Goal: Information Seeking & Learning: Understand process/instructions

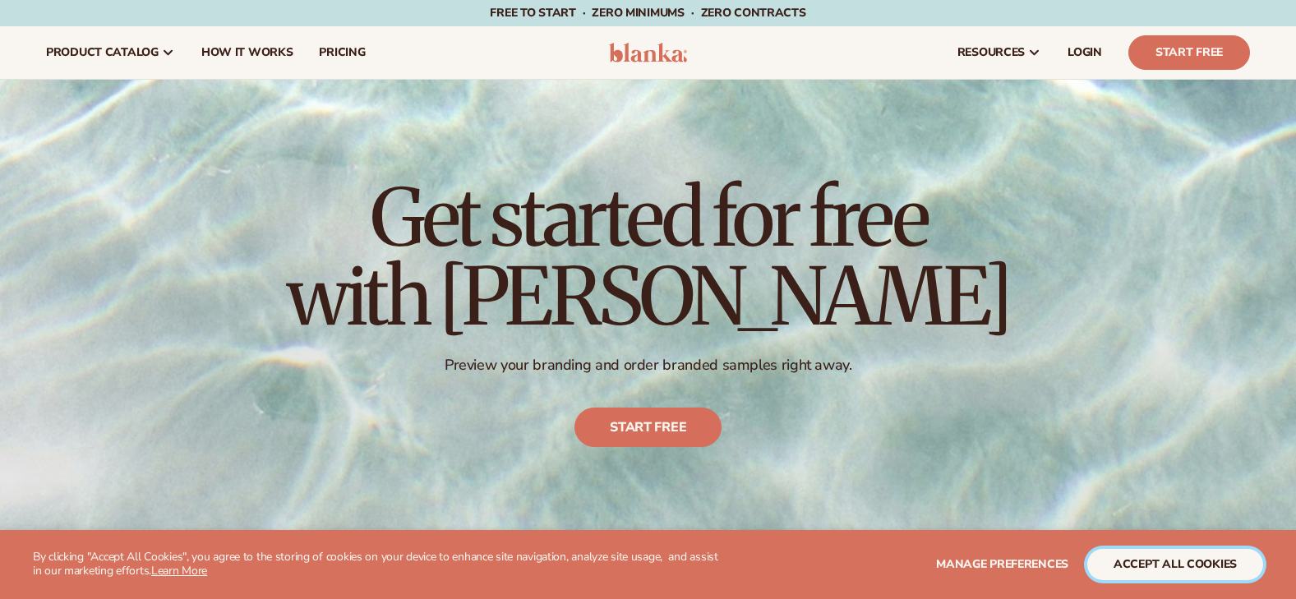
click at [1206, 559] on button "accept all cookies" at bounding box center [1175, 564] width 176 height 31
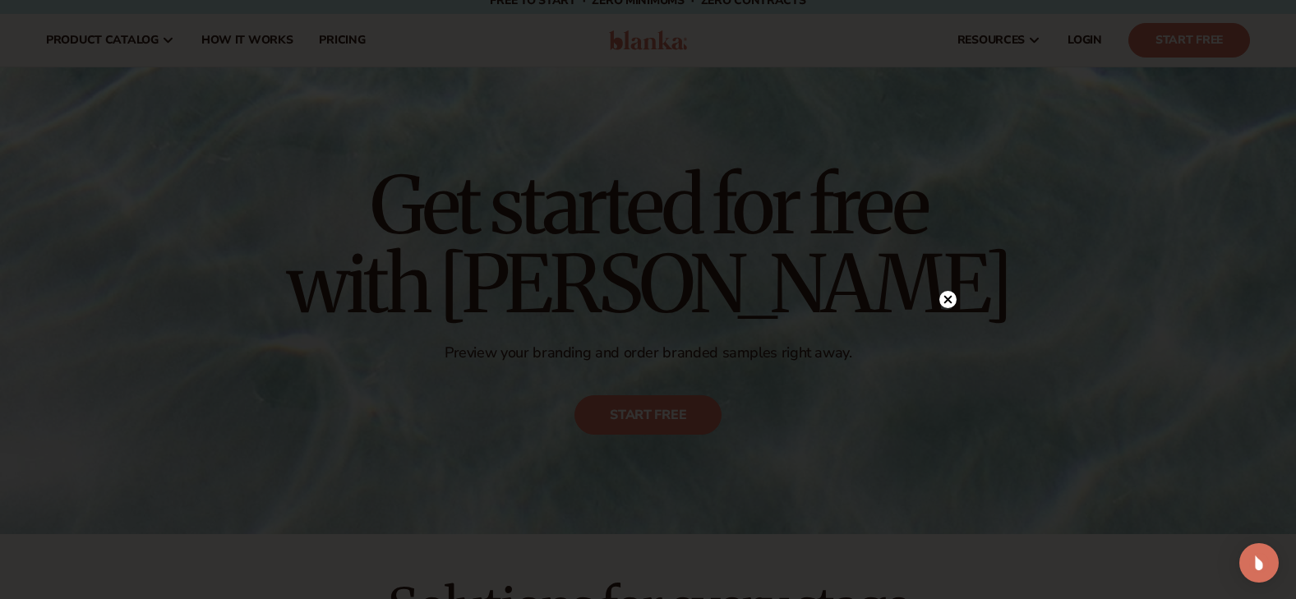
scroll to position [25, 0]
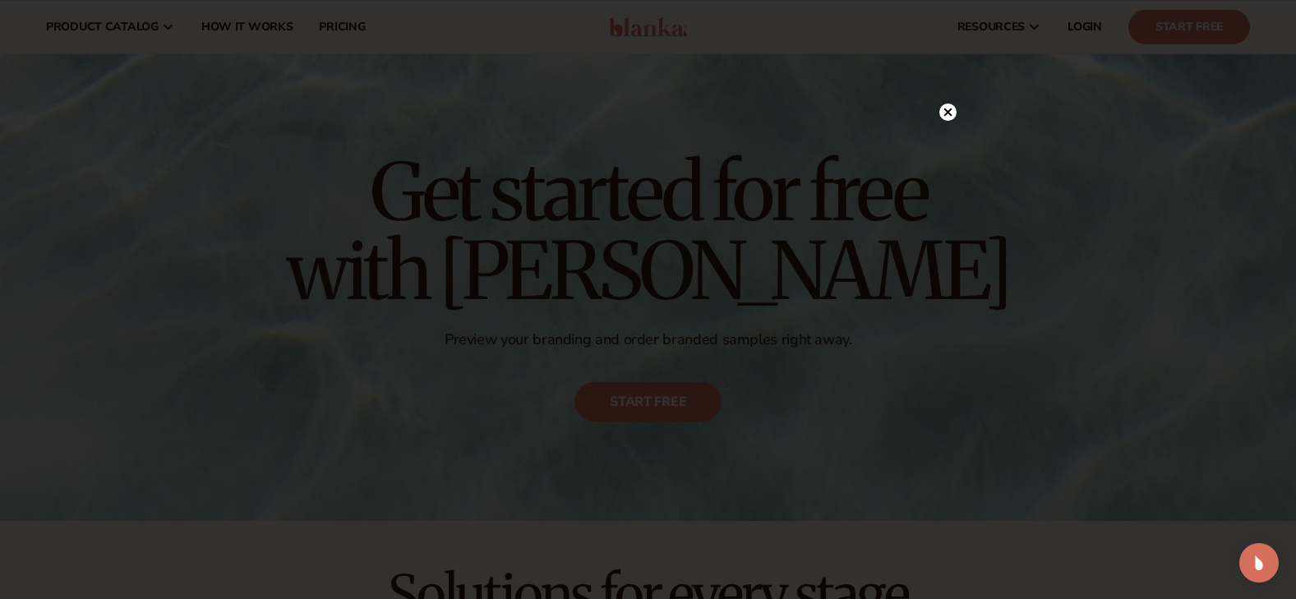
click at [951, 116] on circle at bounding box center [947, 112] width 17 height 17
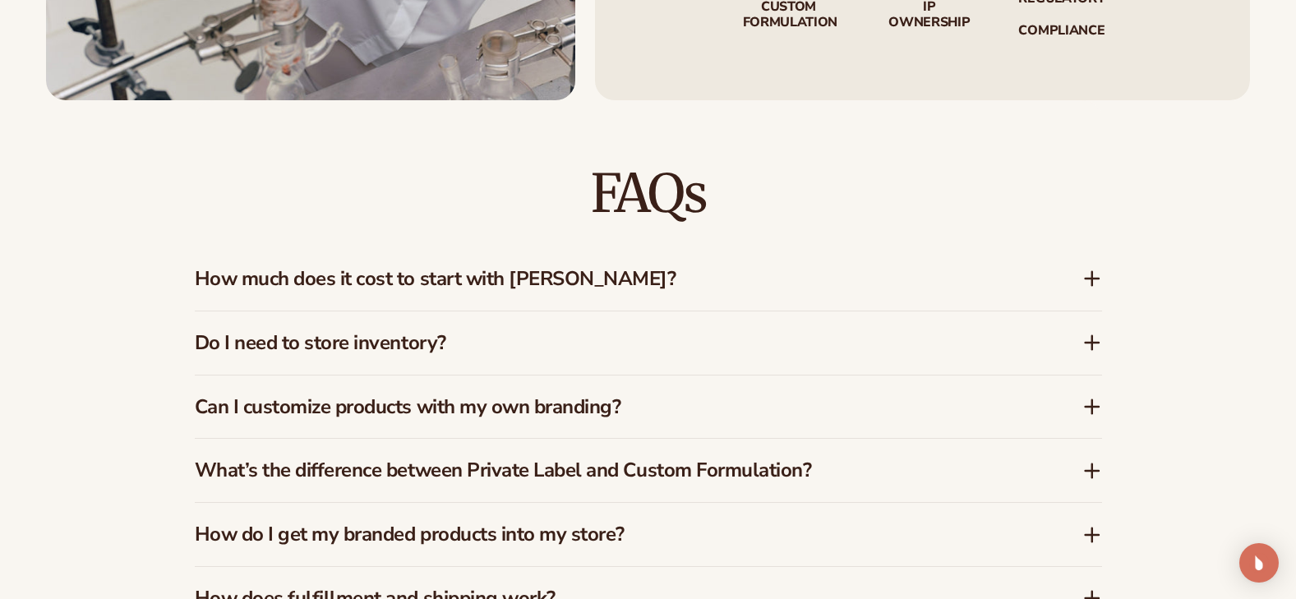
scroll to position [2314, 0]
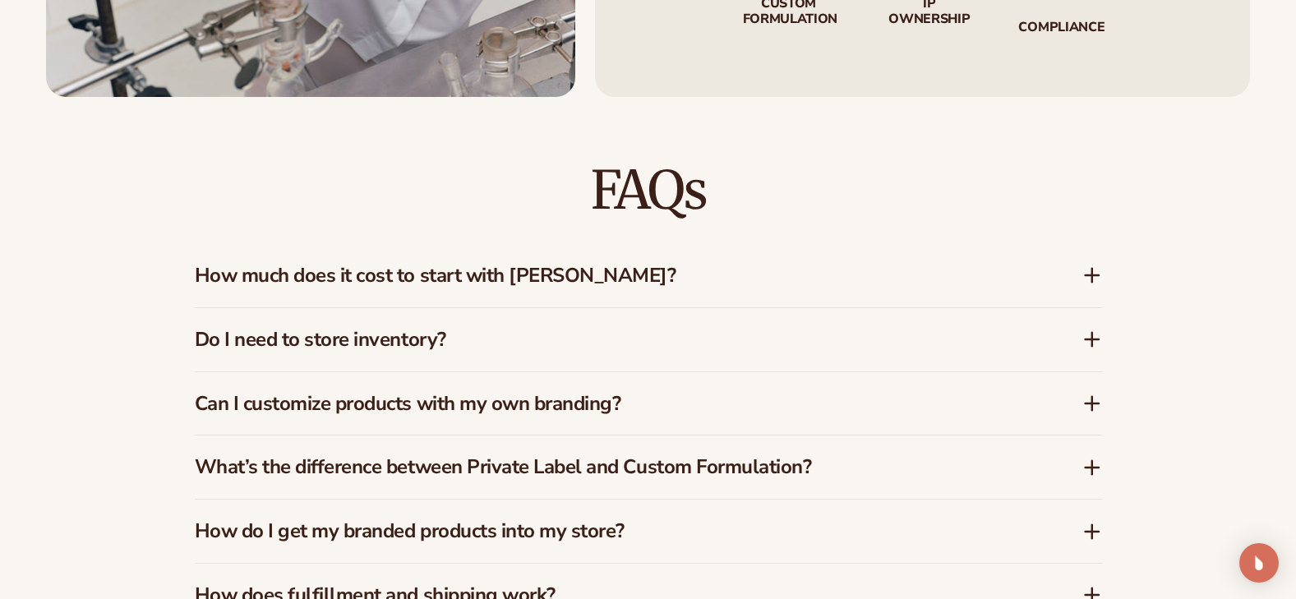
click at [243, 415] on h3 "Can I customize products with my own branding?" at bounding box center [614, 404] width 838 height 24
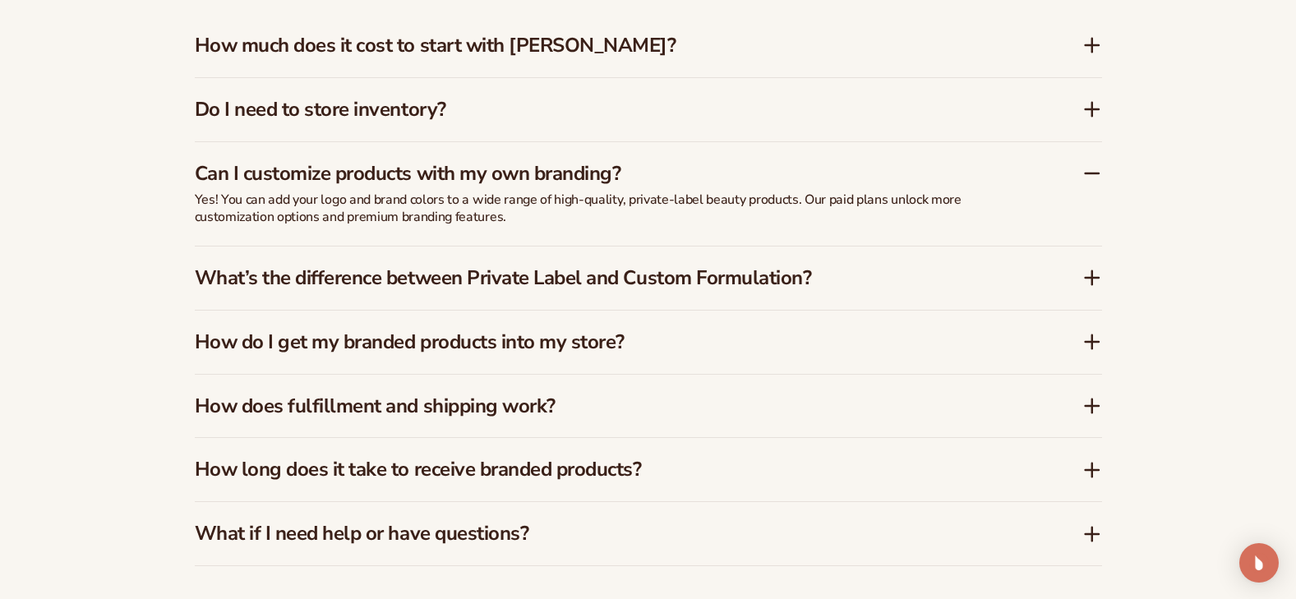
scroll to position [2577, 0]
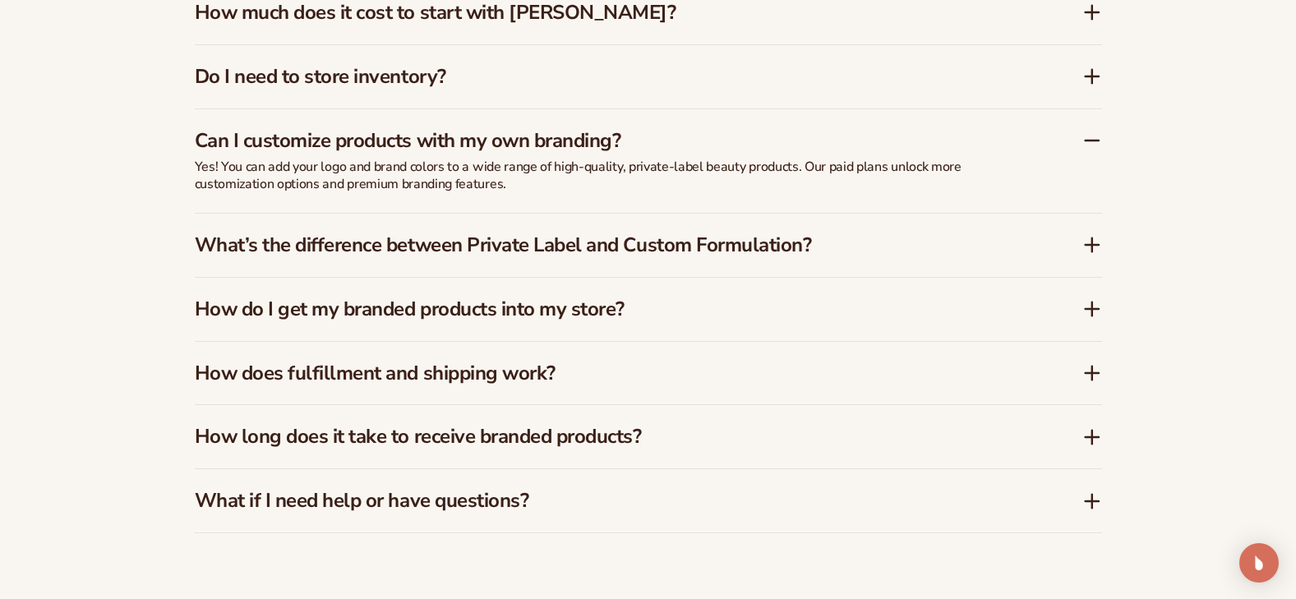
click at [423, 378] on h3 "How does fulfillment and shipping work?" at bounding box center [614, 373] width 838 height 24
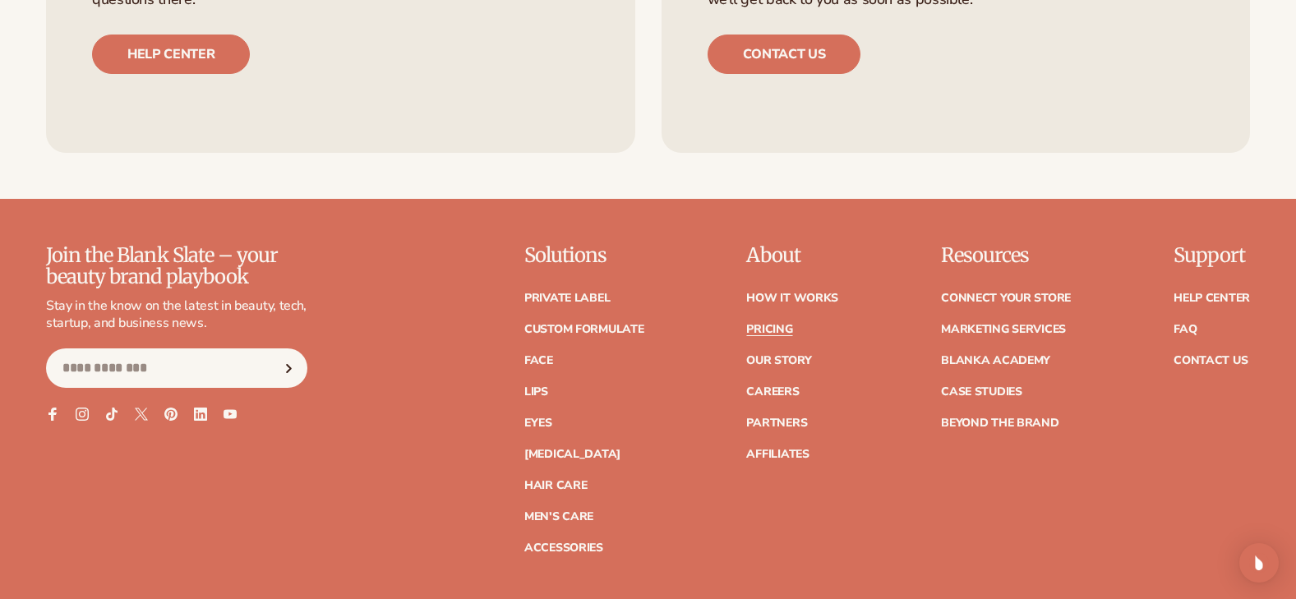
scroll to position [3391, 0]
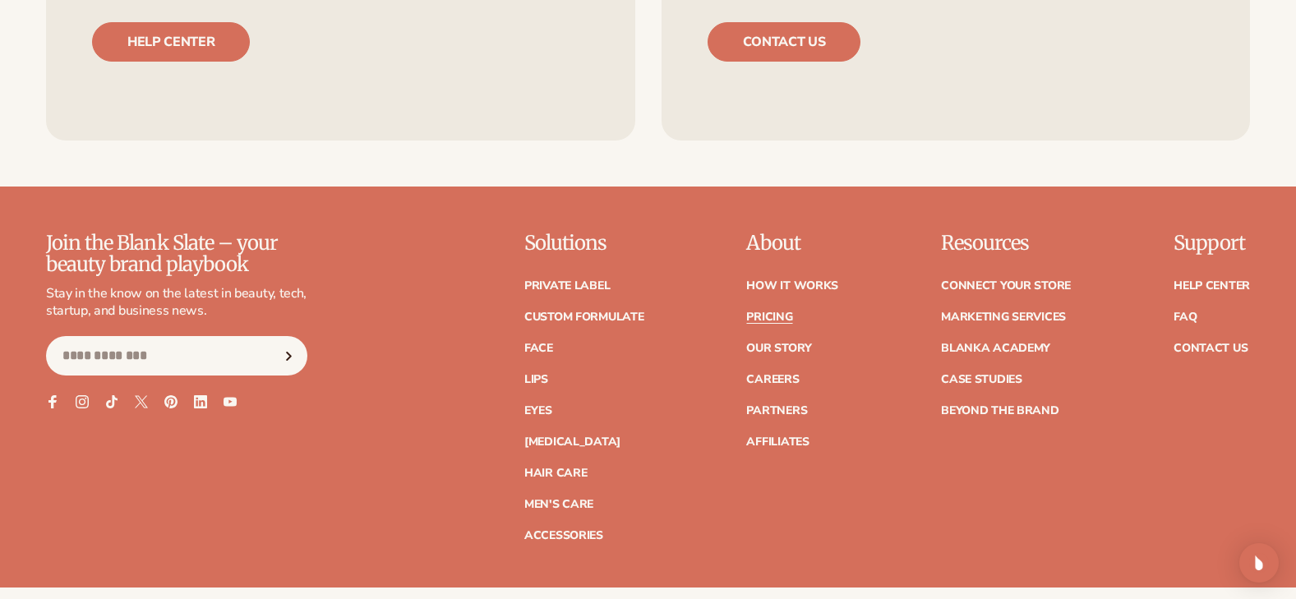
click at [677, 504] on div "Join the Blank Slate – your beauty brand playbook Stay in the know on the lates…" at bounding box center [648, 387] width 1204 height 309
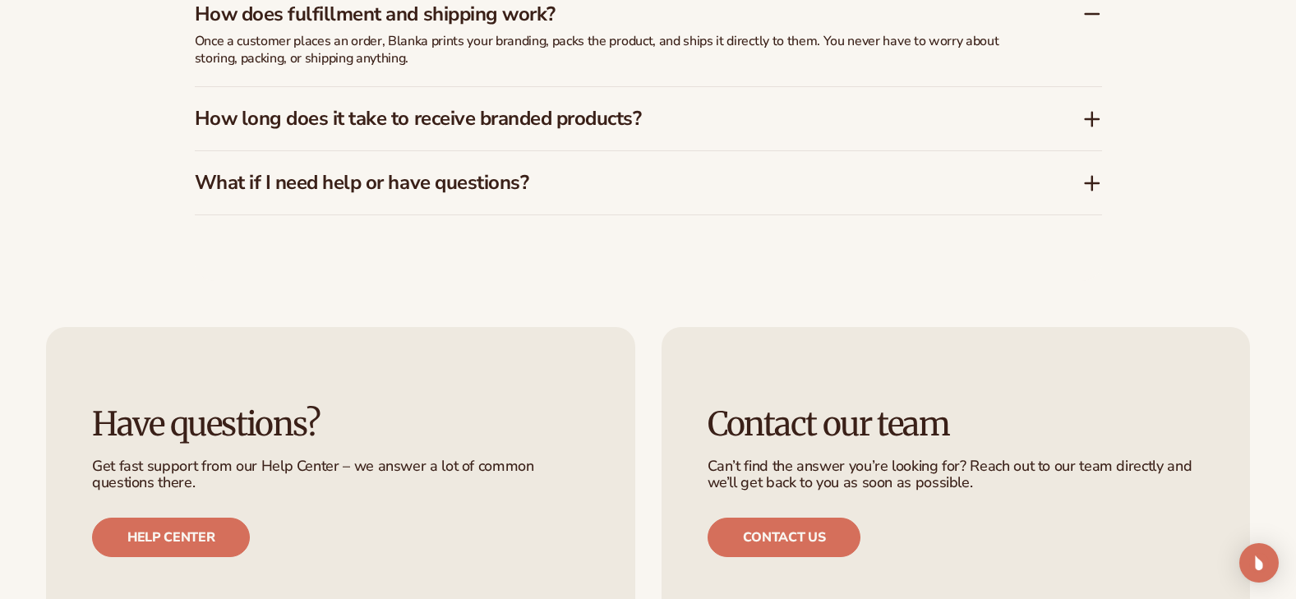
scroll to position [2898, 0]
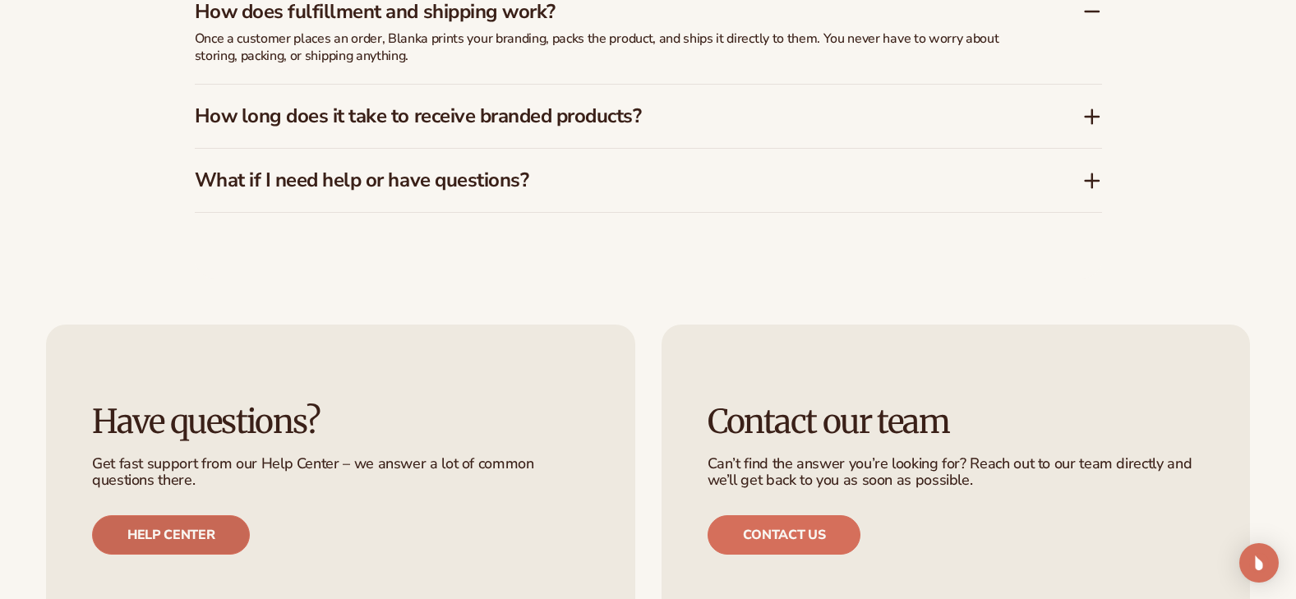
click at [159, 530] on link "Help center" at bounding box center [171, 534] width 158 height 39
